Goal: Task Accomplishment & Management: Complete application form

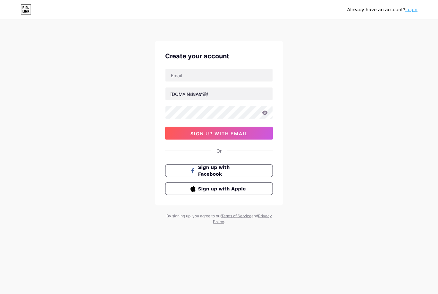
scroll to position [16, 0]
click at [250, 69] on input "text" at bounding box center [219, 75] width 107 height 13
click at [248, 69] on input "text" at bounding box center [219, 75] width 107 height 13
click at [245, 69] on input "text" at bounding box center [219, 75] width 107 height 13
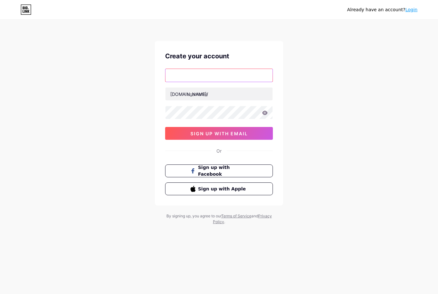
click at [240, 69] on input "text" at bounding box center [219, 75] width 107 height 13
paste input "[EMAIL_ADDRESS][DOMAIN_NAME]"
type input "[EMAIL_ADDRESS][DOMAIN_NAME]"
click at [229, 88] on input "text" at bounding box center [219, 94] width 107 height 13
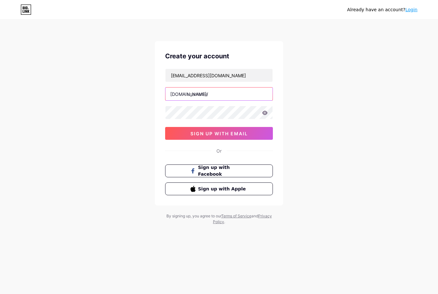
click at [242, 88] on input "text" at bounding box center [219, 94] width 107 height 13
paste input "loveyaqoub-manar"
type input "love-yaqoub-manar"
click at [264, 111] on icon at bounding box center [265, 113] width 5 height 4
click at [266, 111] on icon at bounding box center [265, 113] width 5 height 4
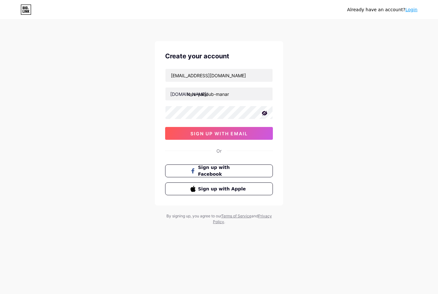
click at [24, 82] on div "Already have an account? Login Create your account [EMAIL_ADDRESS][DOMAIN_NAME]…" at bounding box center [219, 122] width 438 height 245
click at [236, 131] on span "sign up with email" at bounding box center [219, 133] width 57 height 5
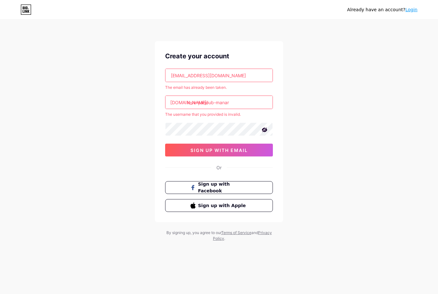
click at [238, 69] on input "[EMAIL_ADDRESS][DOMAIN_NAME]" at bounding box center [219, 75] width 107 height 13
type input "a"
click at [194, 69] on input "text" at bounding box center [219, 75] width 107 height 13
paste input "[EMAIL_ADDRESS][DOMAIN_NAME]"
type input "[EMAIL_ADDRESS][DOMAIN_NAME]"
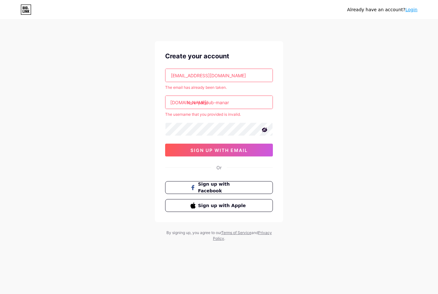
click at [185, 96] on input "love-yaqoub-manar" at bounding box center [219, 102] width 107 height 13
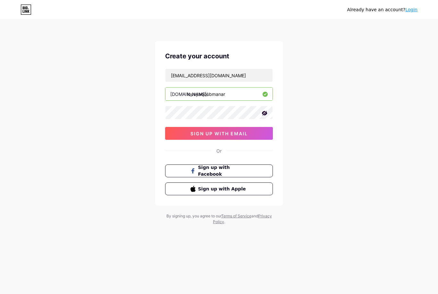
type input "loveyaqoubmanar"
click at [171, 127] on button "sign up with email" at bounding box center [219, 133] width 108 height 13
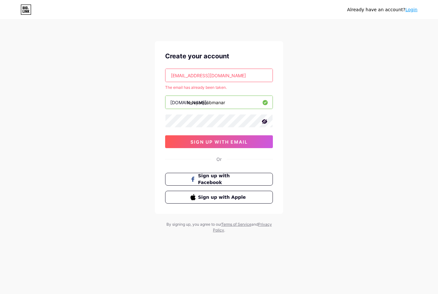
click at [246, 69] on input "[EMAIL_ADDRESS][DOMAIN_NAME]" at bounding box center [219, 75] width 107 height 13
click at [215, 69] on input "text" at bounding box center [219, 75] width 107 height 13
paste input "[EMAIL_ADDRESS][DOMAIN_NAME]"
click at [254, 135] on button "sign up with email" at bounding box center [219, 141] width 108 height 13
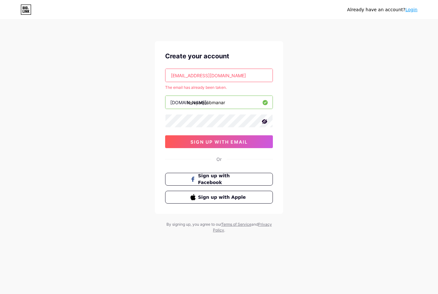
click at [253, 69] on input "[EMAIL_ADDRESS][DOMAIN_NAME]" at bounding box center [219, 75] width 107 height 13
type input "a"
click at [237, 69] on input "text" at bounding box center [219, 75] width 107 height 13
paste input "[EMAIL_ADDRESS][DOMAIN_NAME]"
type input "[EMAIL_ADDRESS][DOMAIN_NAME]"
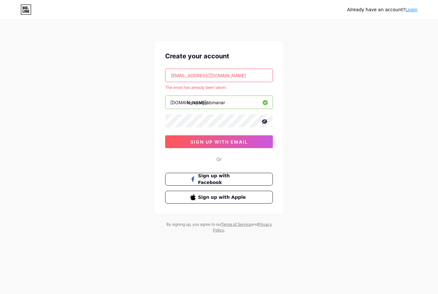
click at [321, 43] on div "Already have an account? Login Create your account [PERSON_NAME][EMAIL_ADDRESS]…" at bounding box center [219, 127] width 438 height 254
click at [241, 139] on span "sign up with email" at bounding box center [219, 141] width 57 height 5
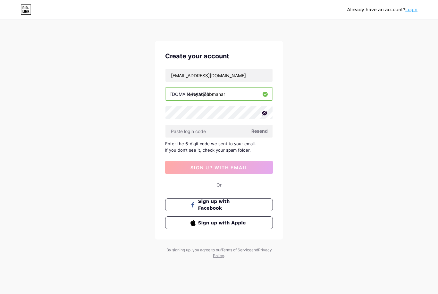
click at [233, 125] on input "text" at bounding box center [219, 131] width 107 height 13
click at [332, 38] on div "Already have an account? Login Create your account [EMAIL_ADDRESS][DOMAIN_NAME]…" at bounding box center [219, 140] width 438 height 280
click at [263, 125] on input "text" at bounding box center [219, 131] width 107 height 13
click at [262, 128] on span "Resend" at bounding box center [260, 131] width 16 height 7
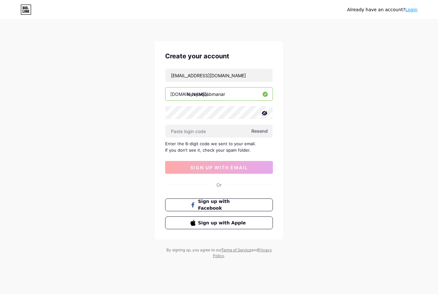
click at [367, 56] on div "Already have an account? Login Create your account [EMAIL_ADDRESS][DOMAIN_NAME]…" at bounding box center [219, 140] width 438 height 280
